Goal: Task Accomplishment & Management: Manage account settings

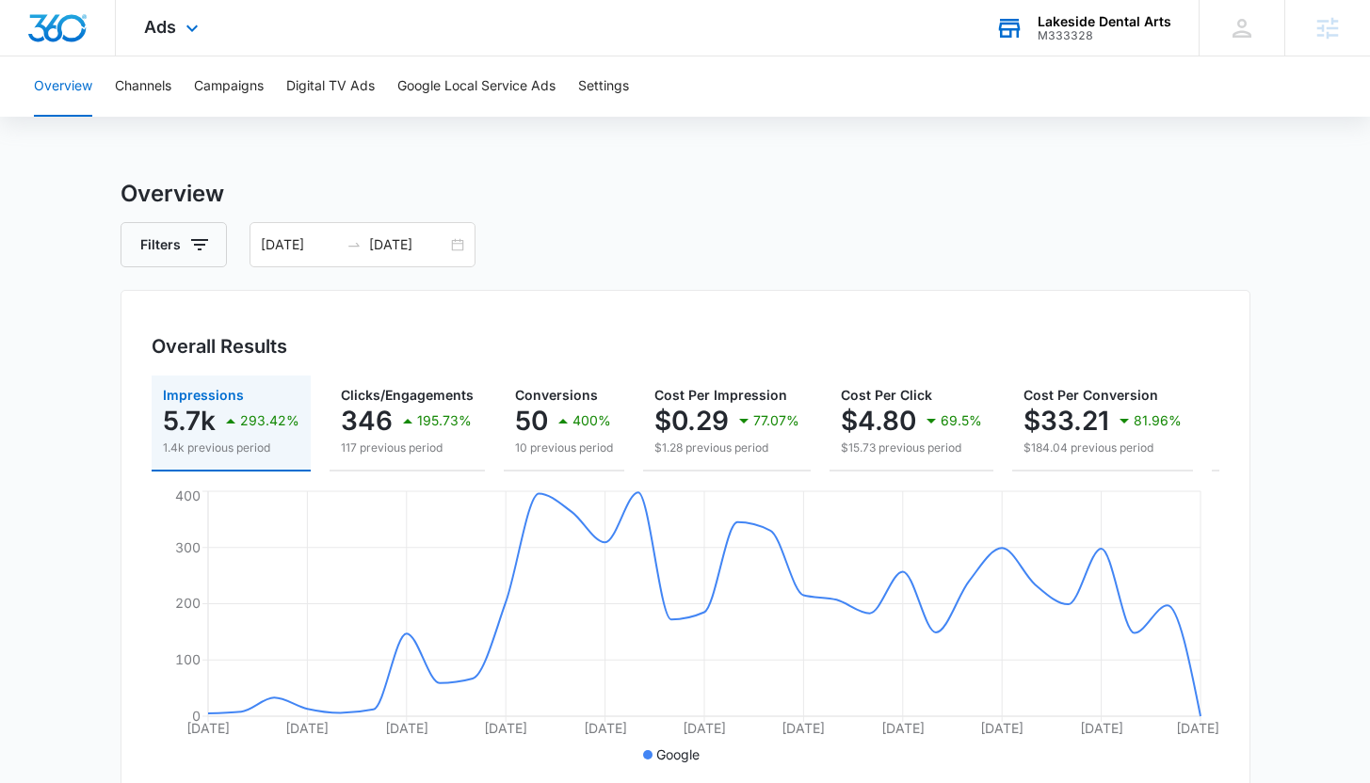
click at [1064, 41] on div "M333328" at bounding box center [1105, 35] width 134 height 13
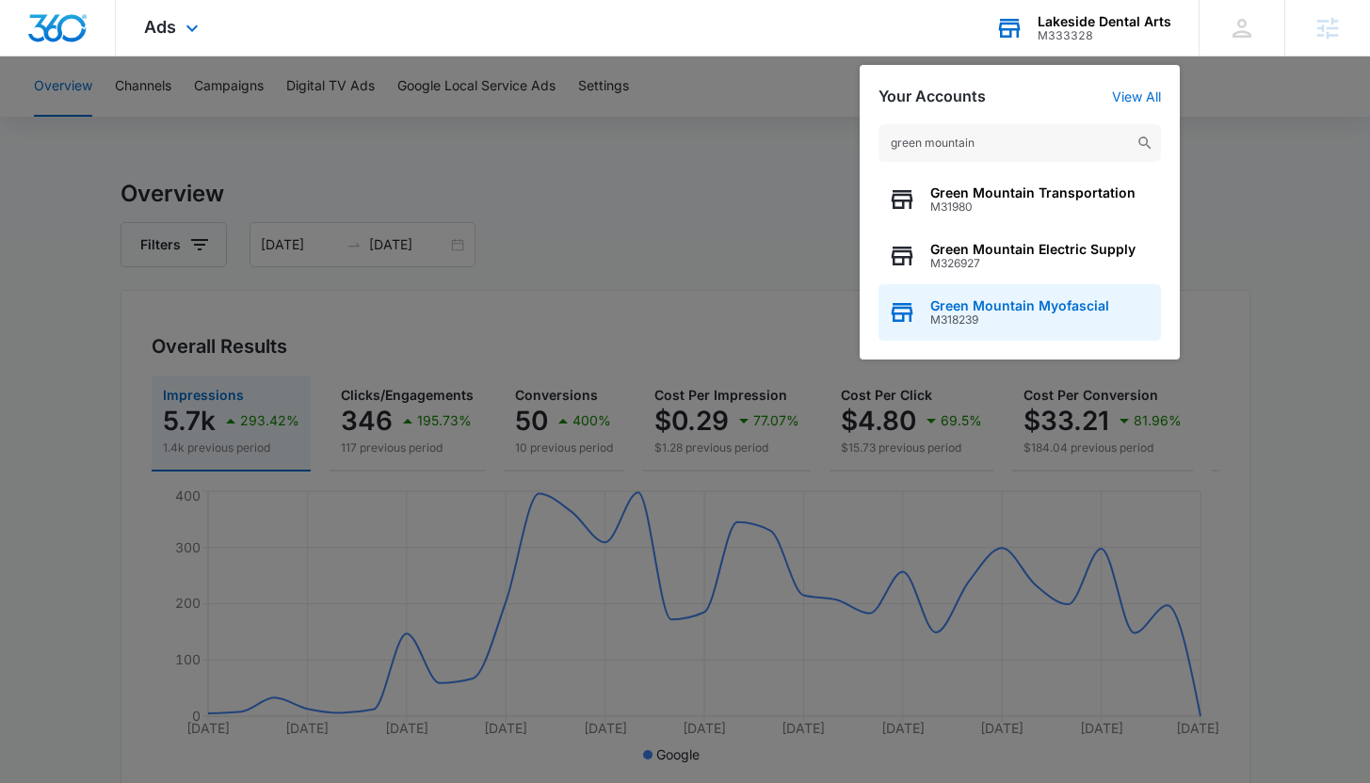
type input "green mountain"
click at [1085, 284] on div "Green Mountain Myofascial M318239" at bounding box center [1019, 312] width 282 height 56
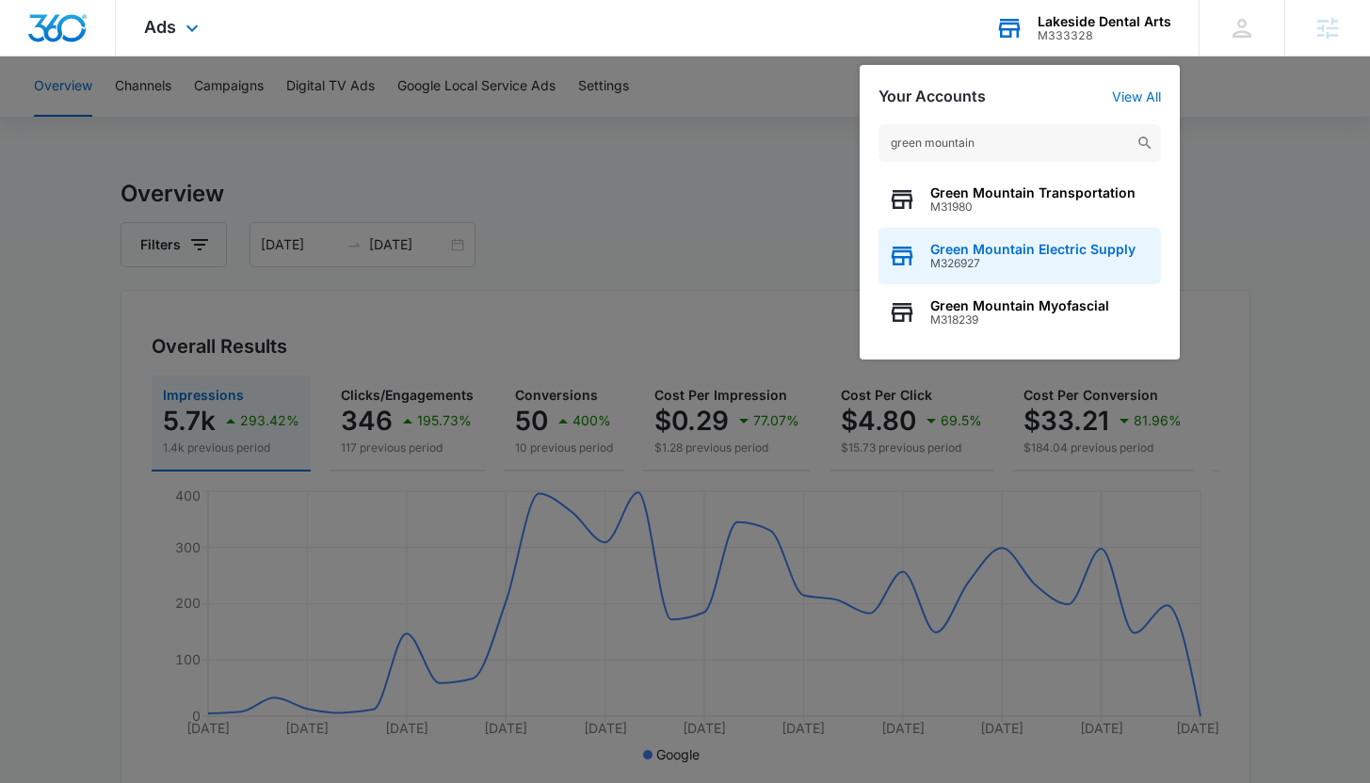
click at [1093, 233] on div "Green Mountain Electric Supply M326927" at bounding box center [1019, 256] width 282 height 56
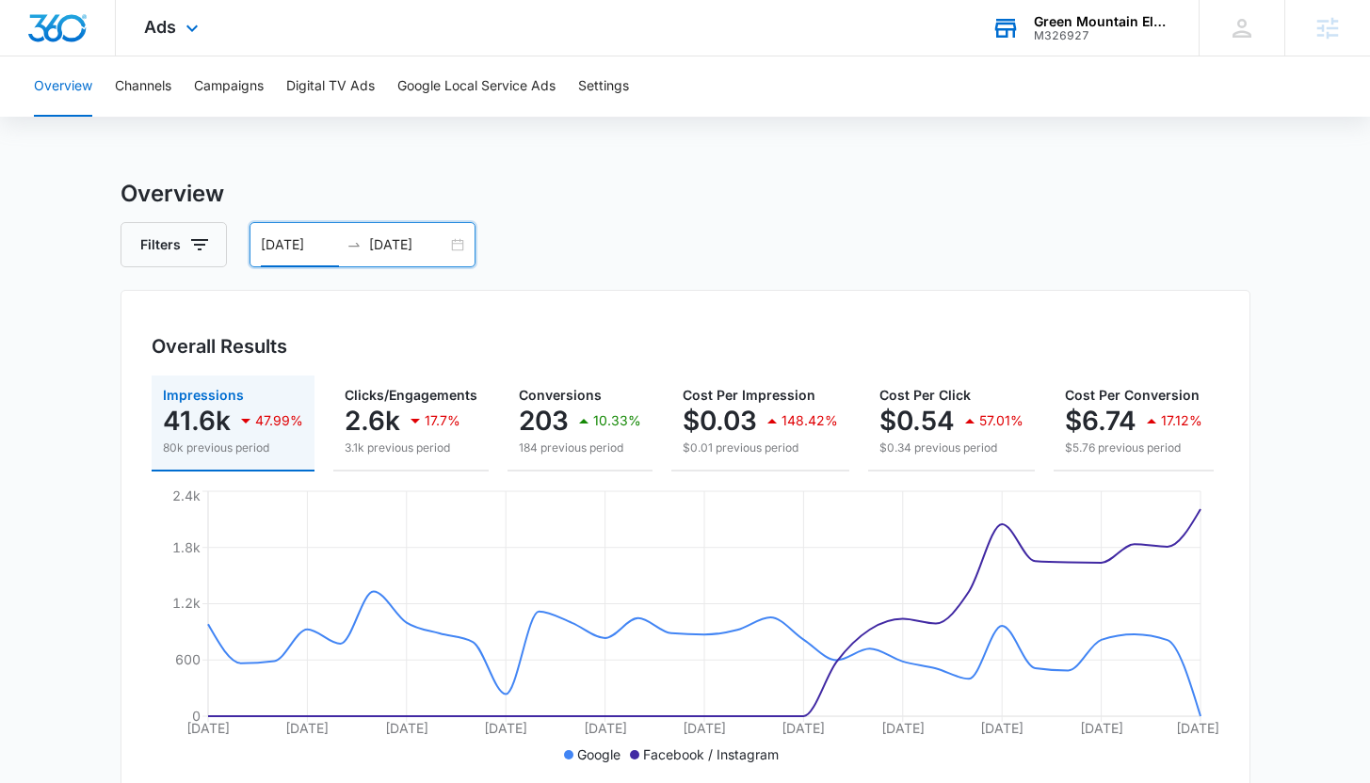
click at [317, 246] on input "[DATE]" at bounding box center [300, 244] width 78 height 21
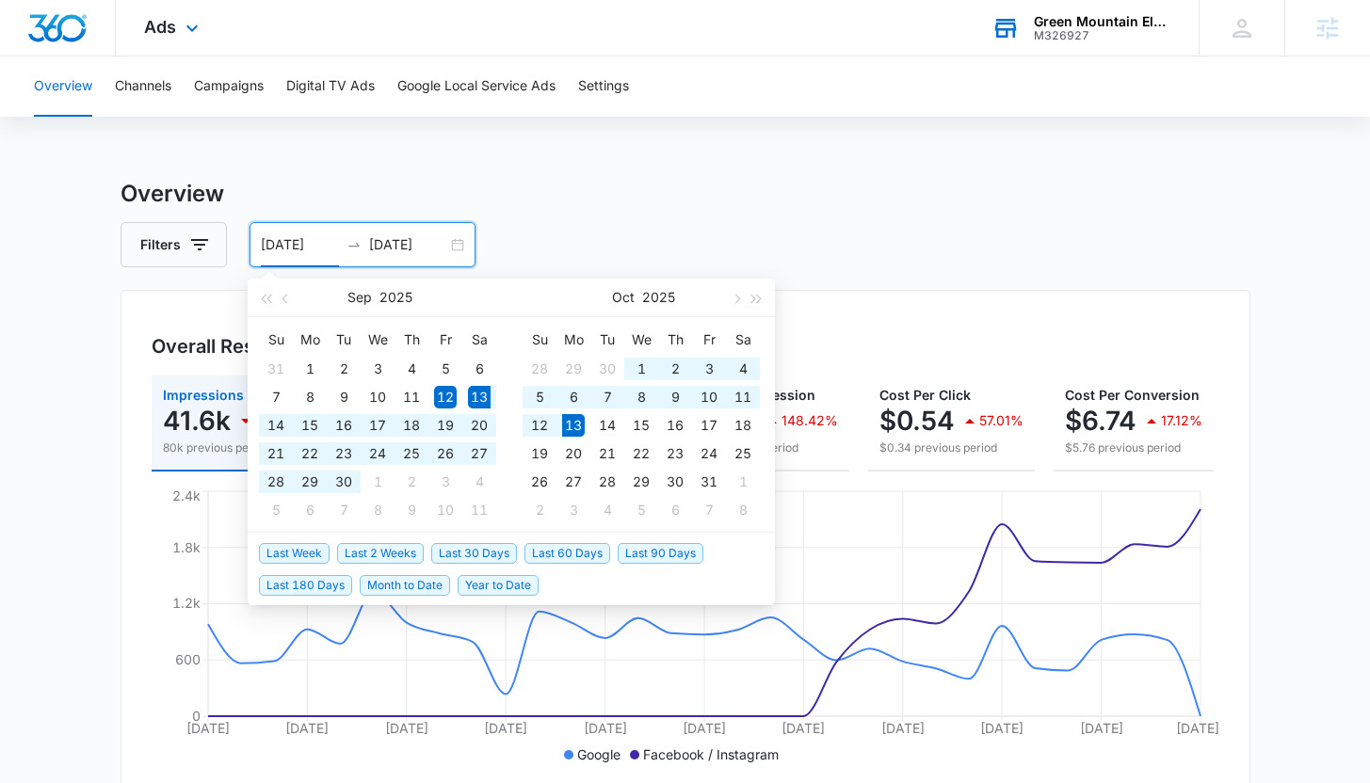
click at [453, 554] on span "Last 30 Days" at bounding box center [474, 553] width 86 height 21
type input "[DATE]"
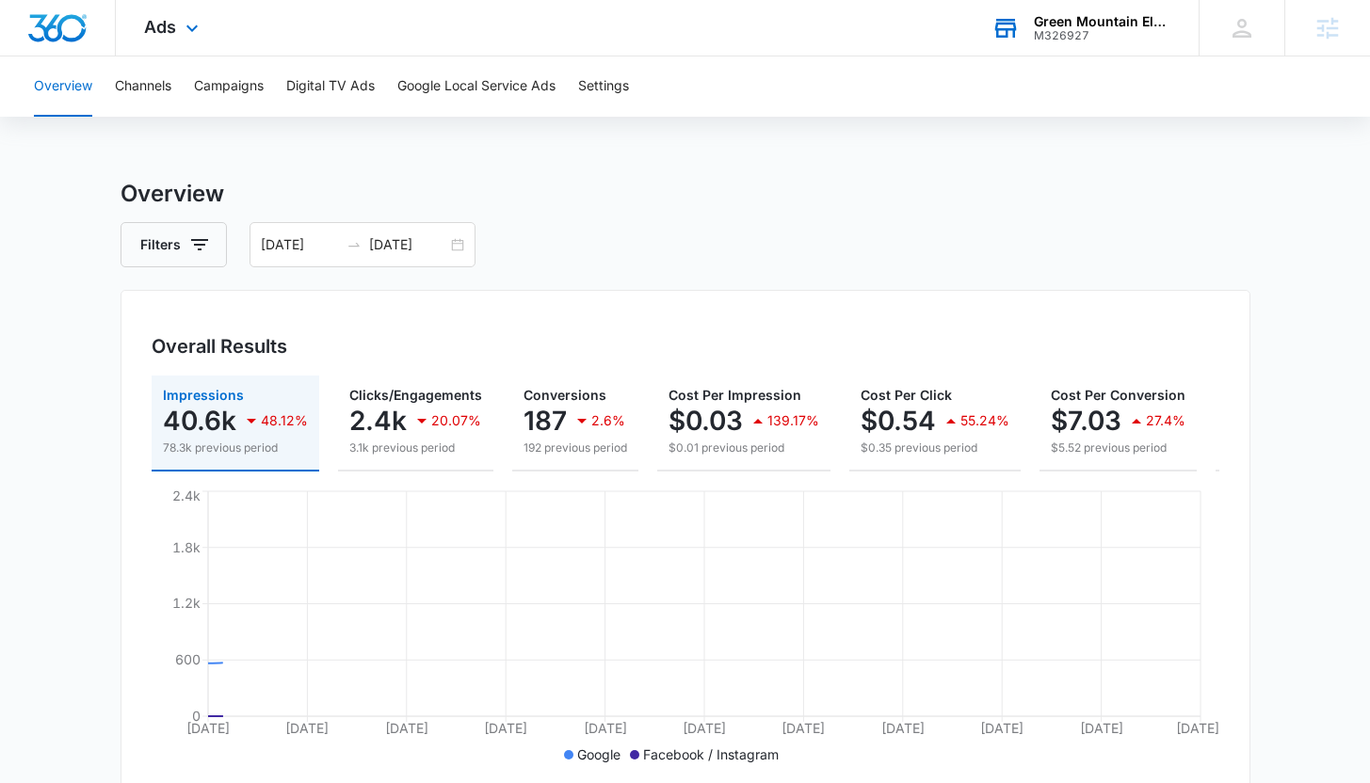
click at [659, 252] on div "Filters [DATE] [DATE]" at bounding box center [686, 244] width 1130 height 45
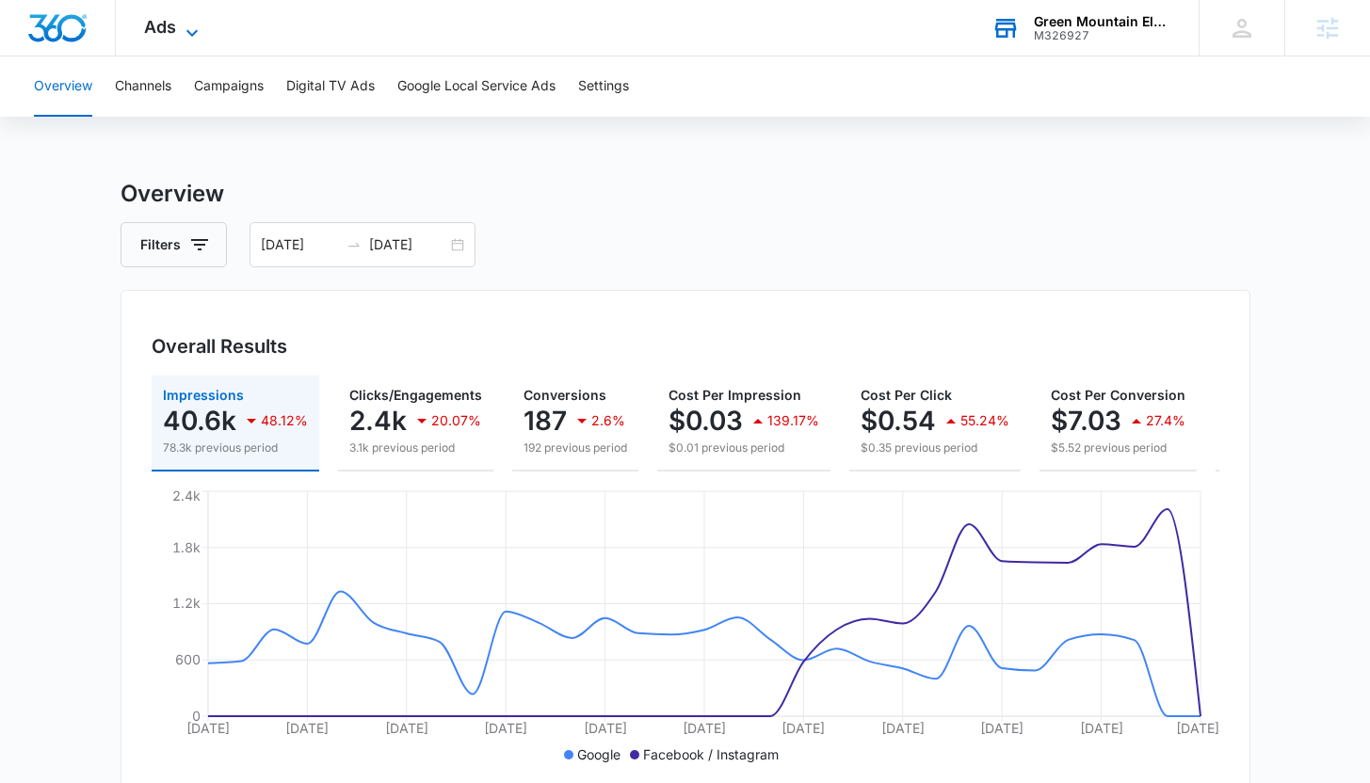
click at [167, 26] on span "Ads" at bounding box center [160, 27] width 32 height 20
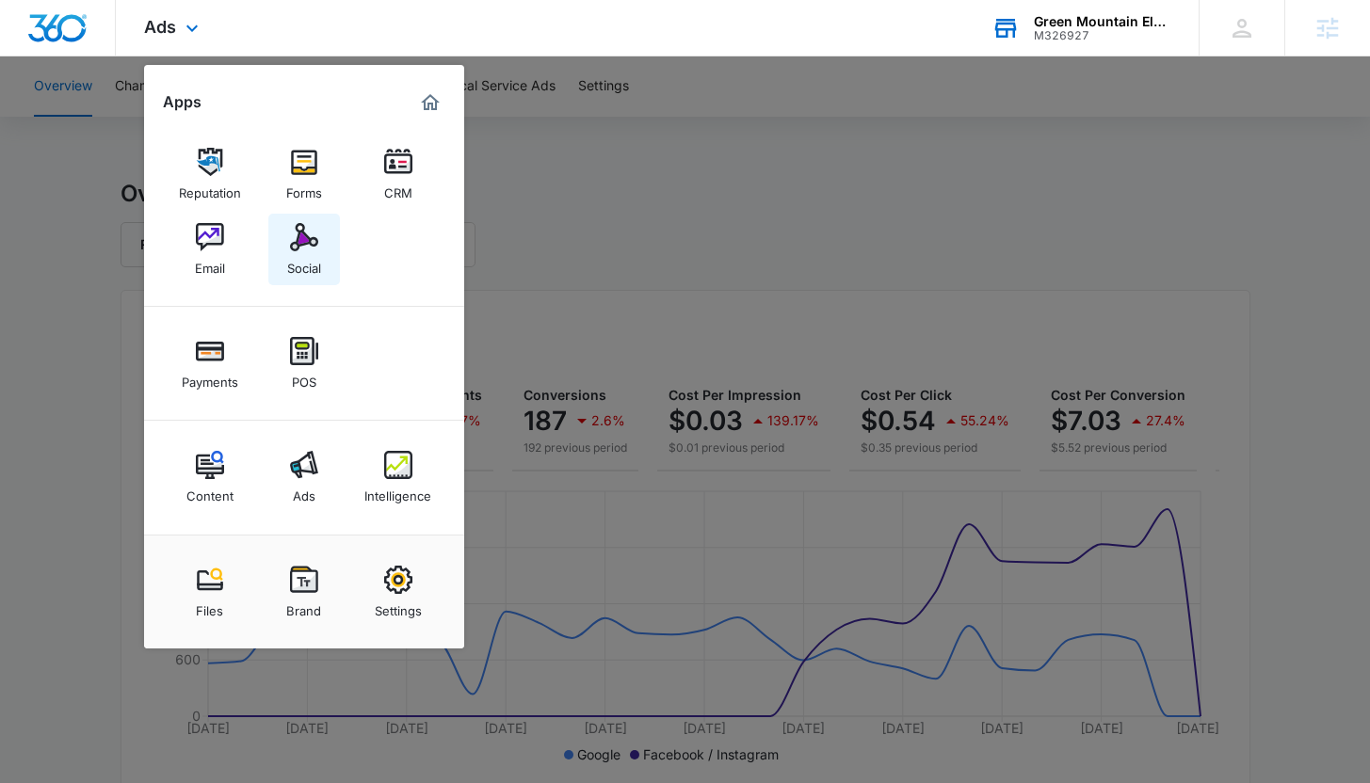
click at [302, 255] on div "Social" at bounding box center [304, 263] width 34 height 24
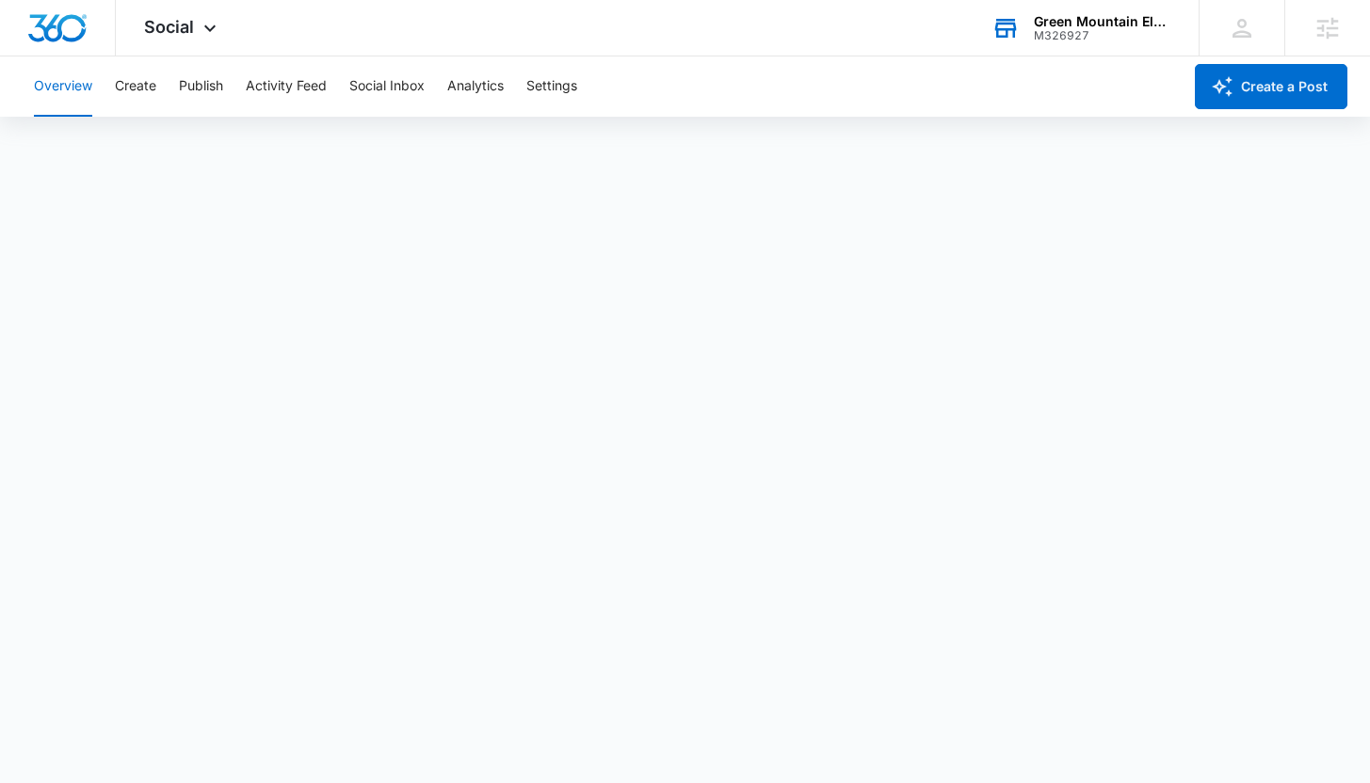
click at [226, 84] on div "Overview Create Publish Activity Feed Social Inbox Analytics Settings" at bounding box center [602, 86] width 1159 height 60
click at [203, 86] on button "Publish" at bounding box center [201, 86] width 44 height 60
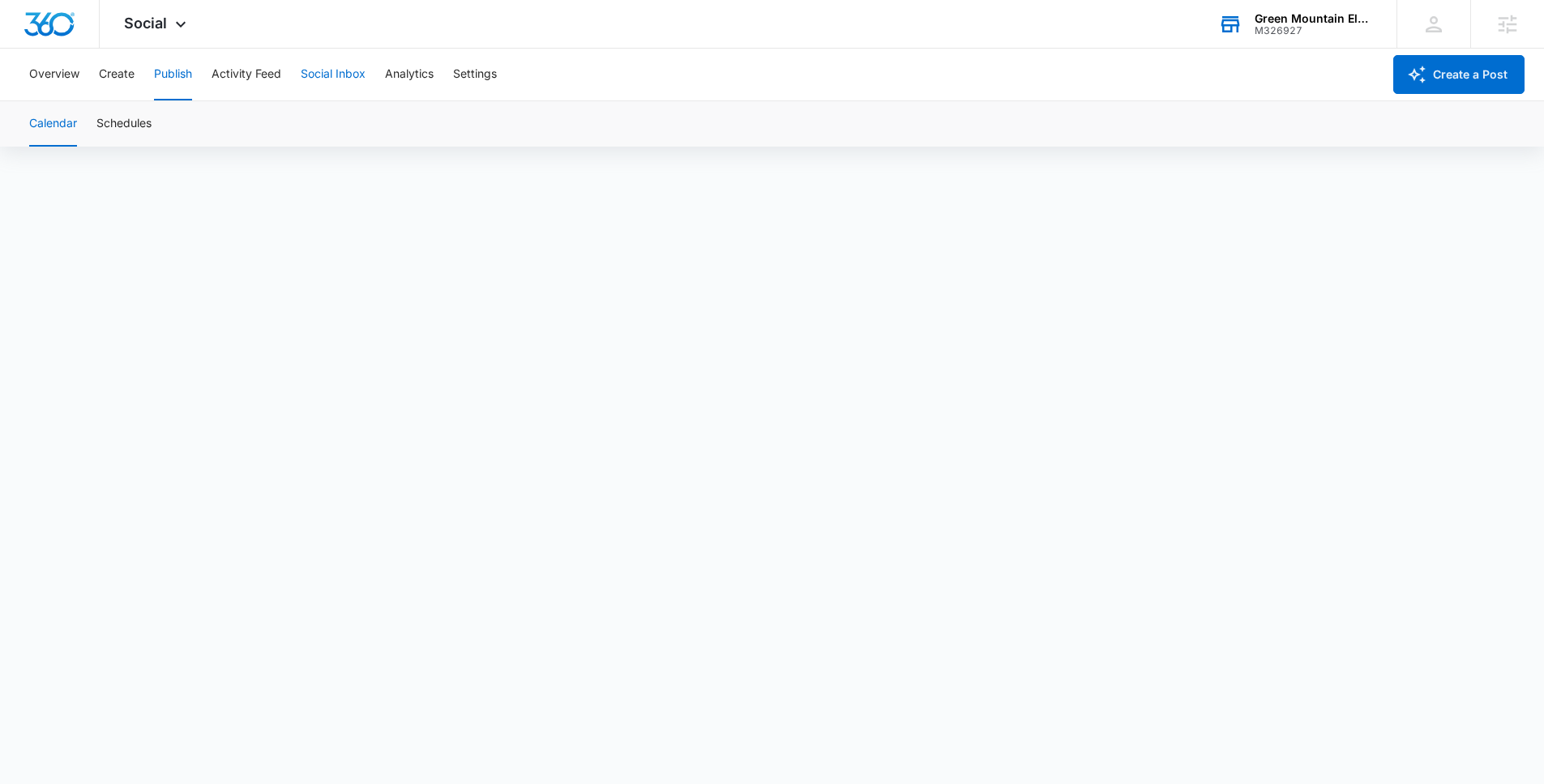
scroll to position [11, 0]
click at [101, 73] on button "Create" at bounding box center [116, 74] width 35 height 52
click at [180, 119] on button "Approvals" at bounding box center [158, 124] width 54 height 46
click at [65, 127] on button "Content Library" at bounding box center [71, 124] width 83 height 46
click at [165, 65] on button "Publish" at bounding box center [173, 74] width 38 height 52
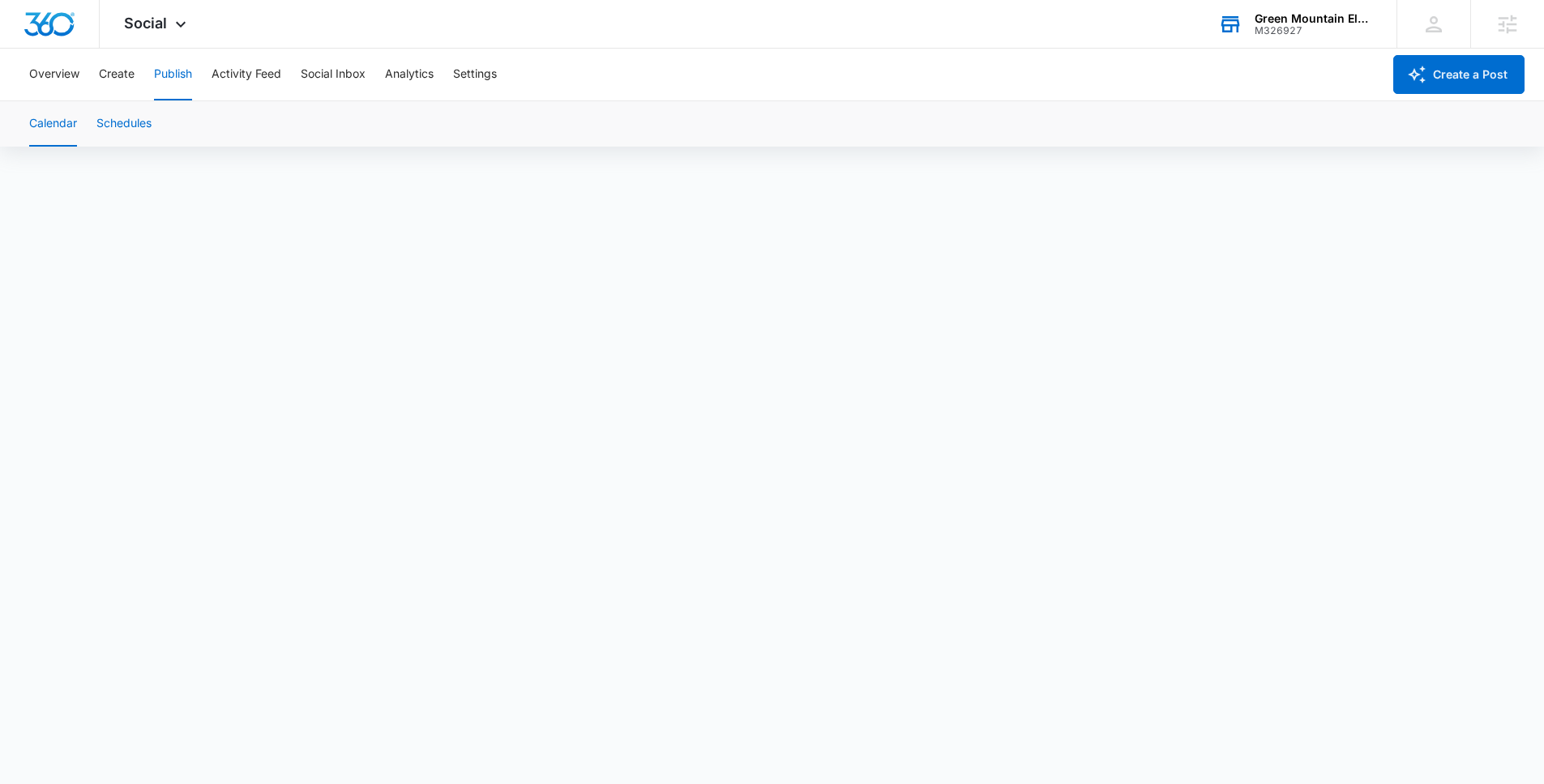
scroll to position [11, 0]
